Goal: Transaction & Acquisition: Purchase product/service

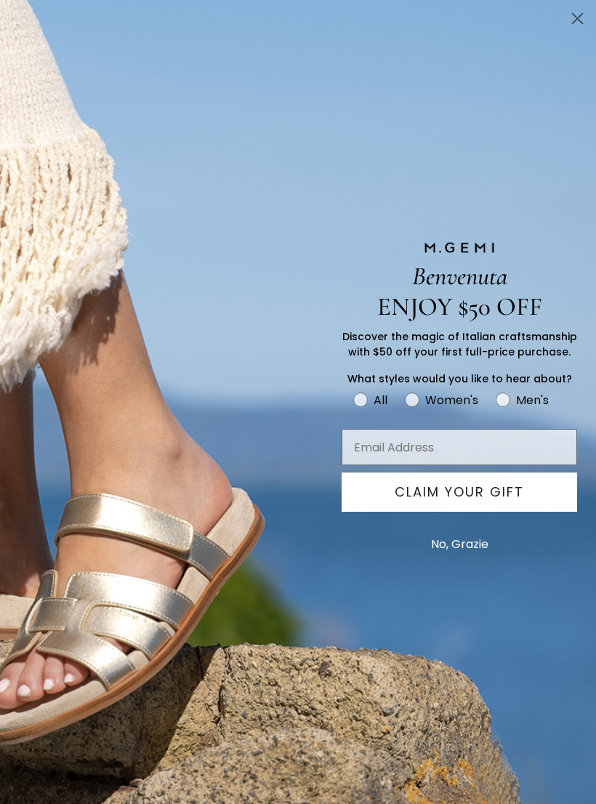
click at [578, 22] on circle "Close dialog" at bounding box center [577, 19] width 24 height 24
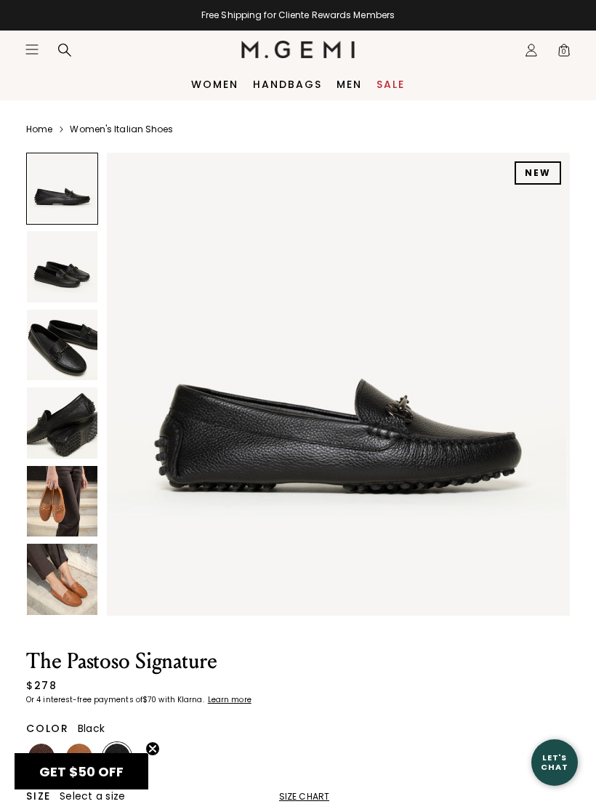
click at [74, 582] on img at bounding box center [62, 579] width 70 height 70
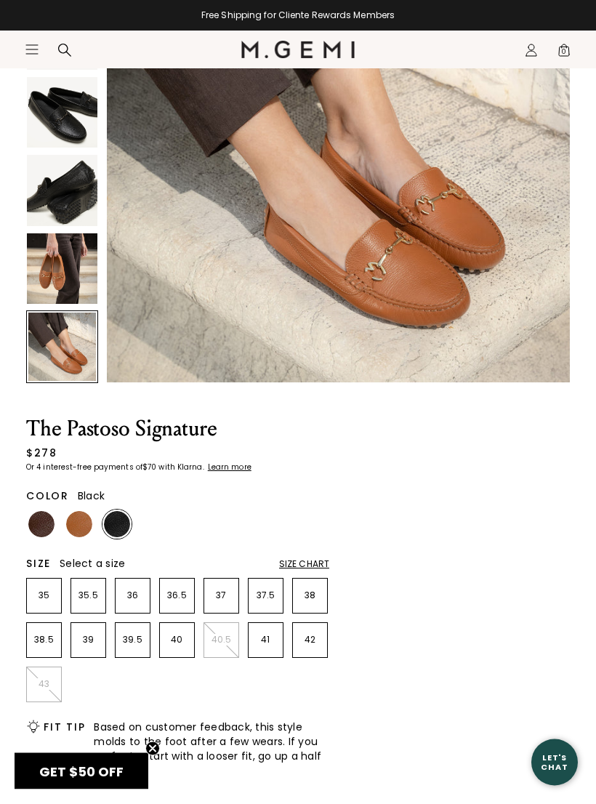
scroll to position [233, 0]
click at [87, 522] on img at bounding box center [79, 524] width 26 height 26
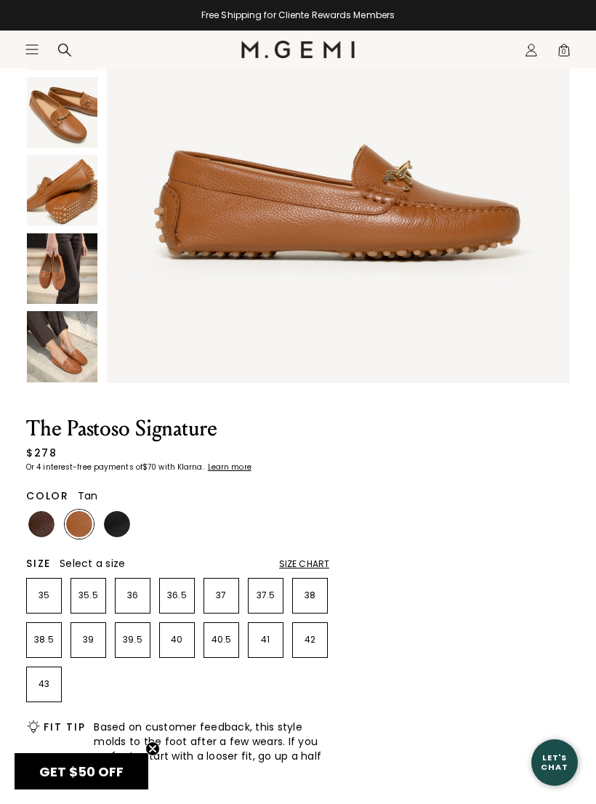
click at [40, 519] on img at bounding box center [41, 524] width 26 height 26
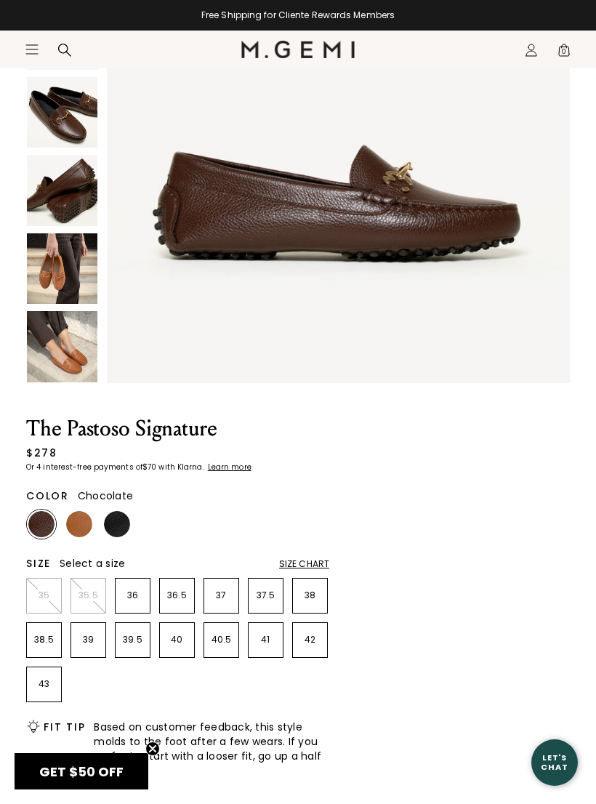
click at [73, 134] on img at bounding box center [62, 112] width 70 height 70
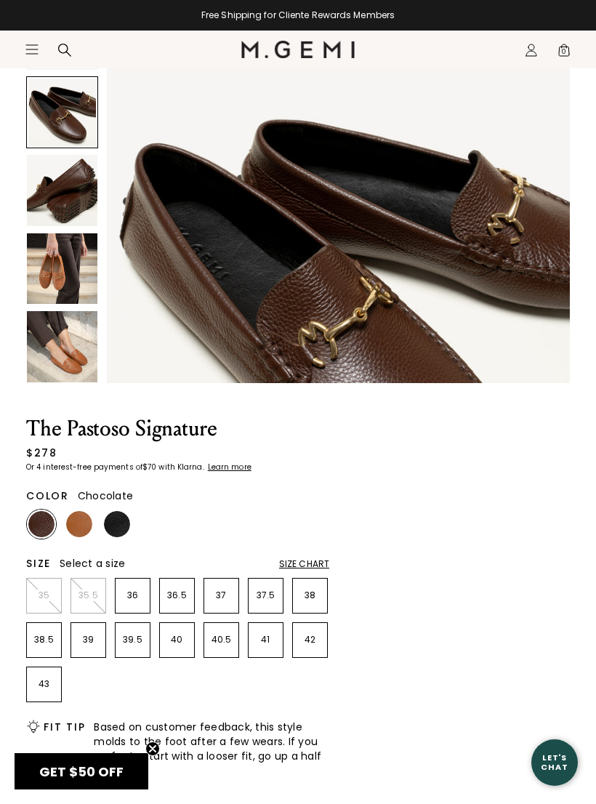
scroll to position [954, 0]
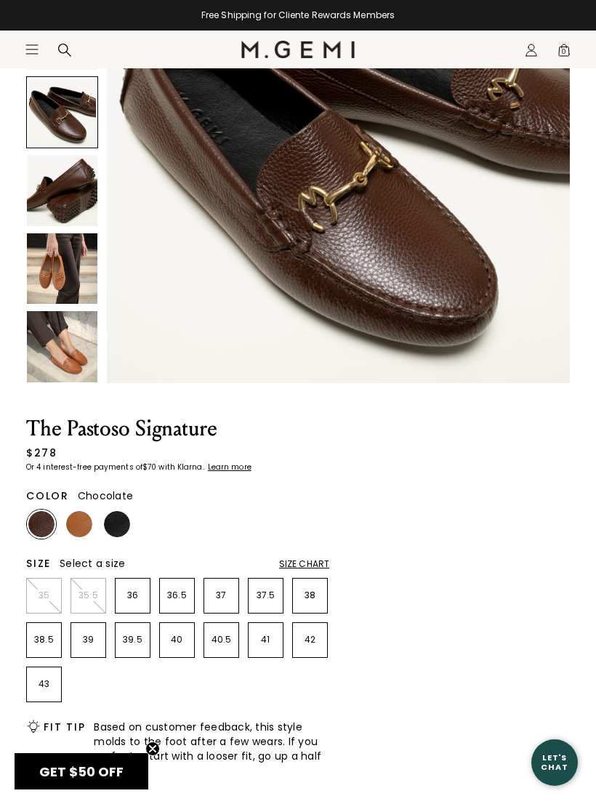
click at [80, 281] on img at bounding box center [62, 268] width 70 height 70
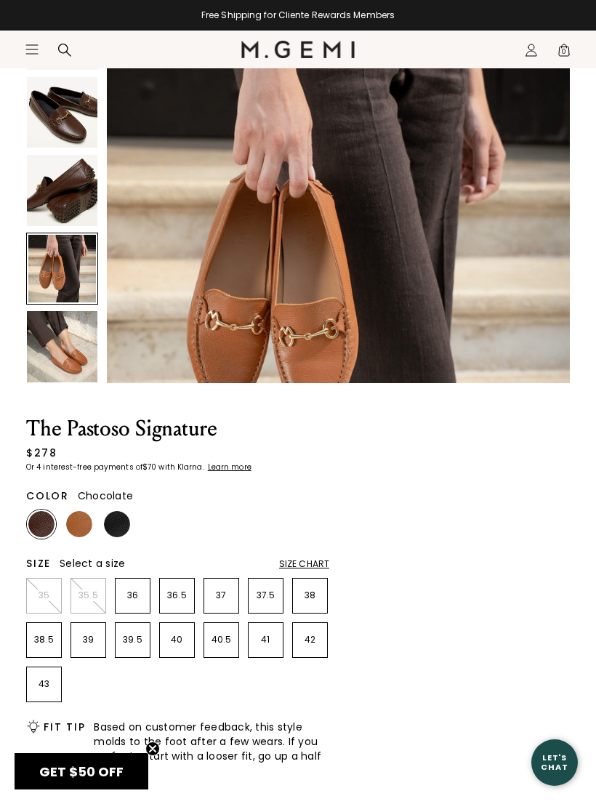
scroll to position [1908, 0]
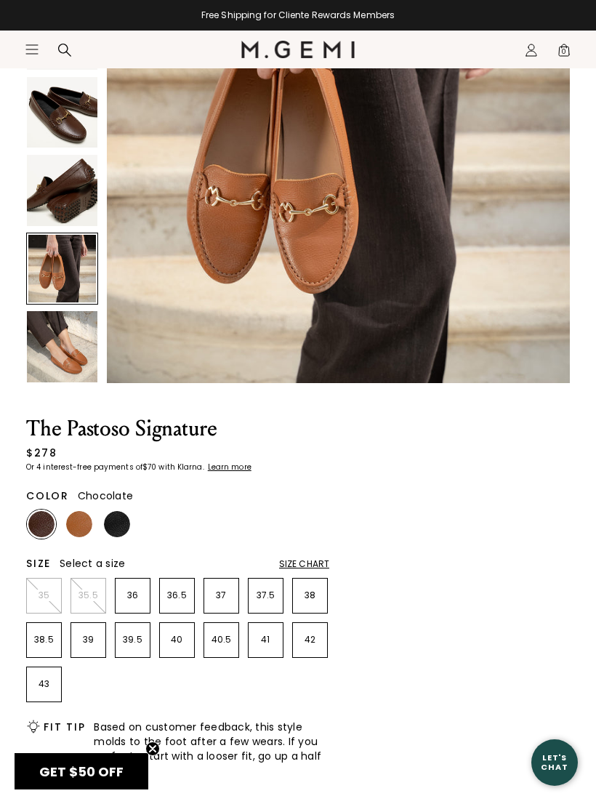
click at [73, 120] on img at bounding box center [62, 112] width 70 height 70
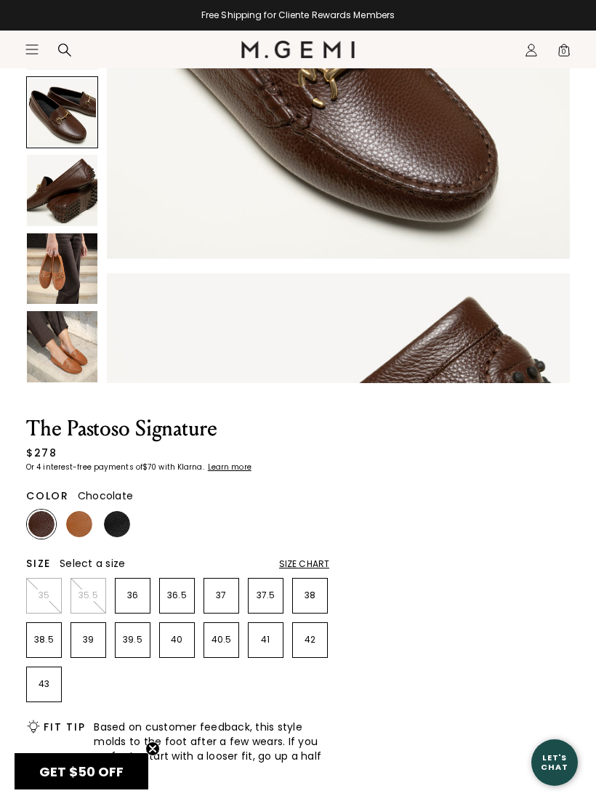
scroll to position [954, 0]
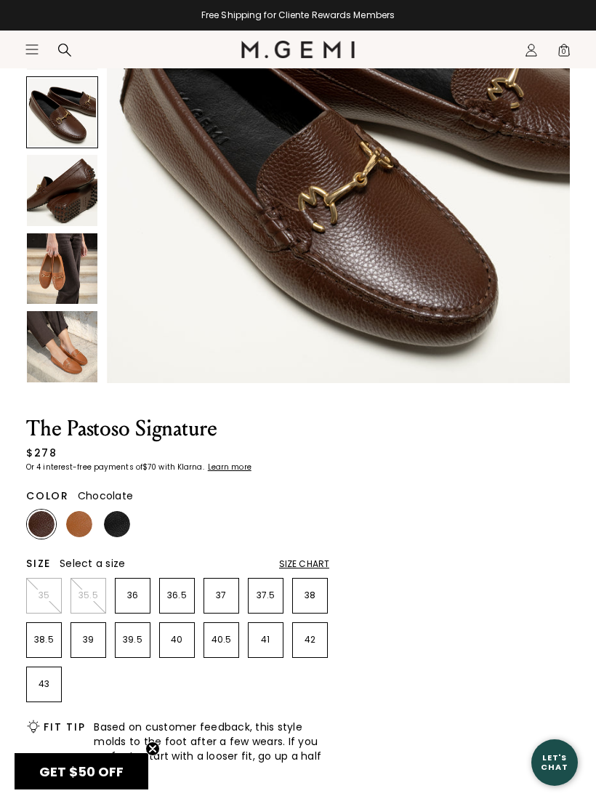
click at [44, 4] on div "Free Shipping for Cliente Rewards Members" at bounding box center [298, 15] width 596 height 31
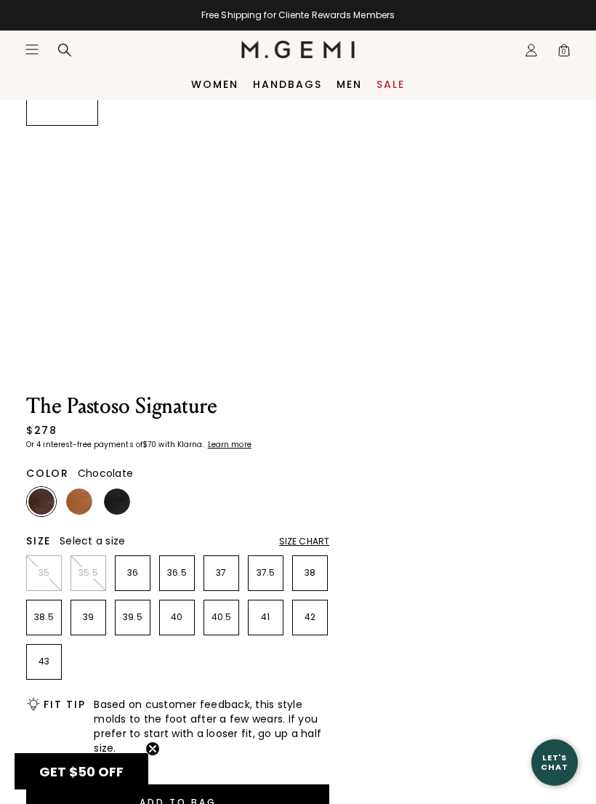
scroll to position [97, 0]
